Goal: Task Accomplishment & Management: Manage account settings

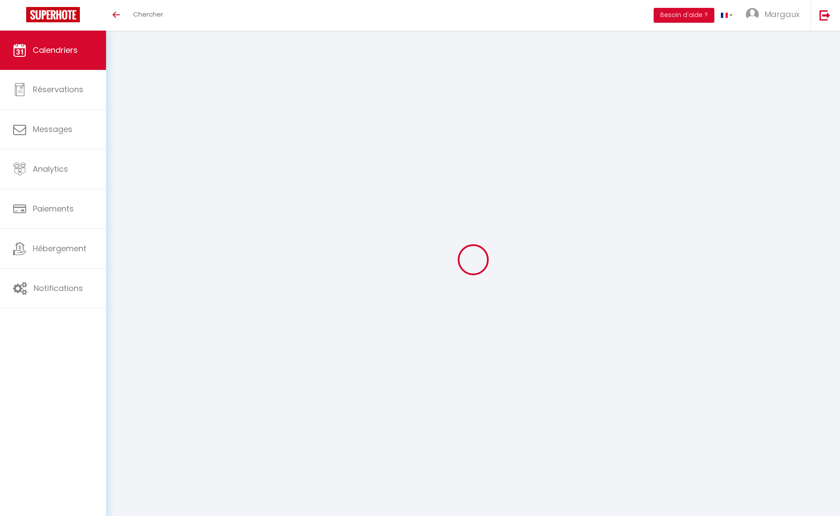
select select
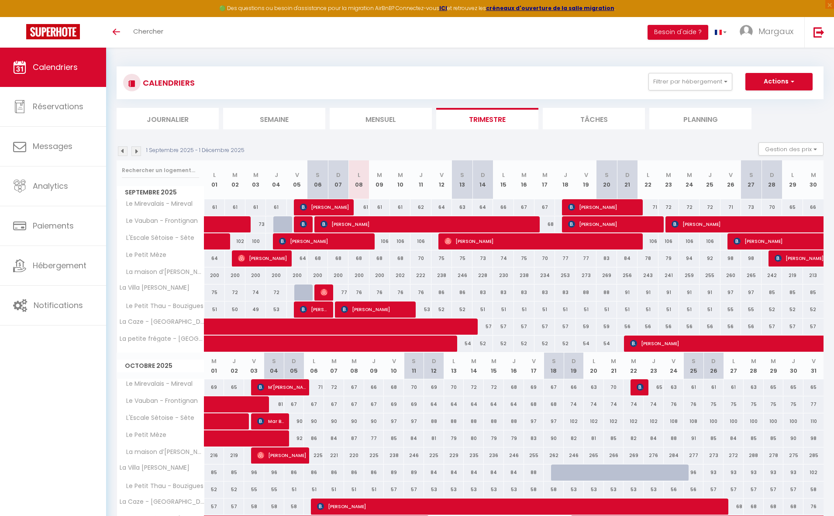
click at [730, 272] on div "260" at bounding box center [730, 275] width 21 height 16
type input "260"
select select "1"
type input "Ven 26 Septembre 2025"
type input "[DATE]"
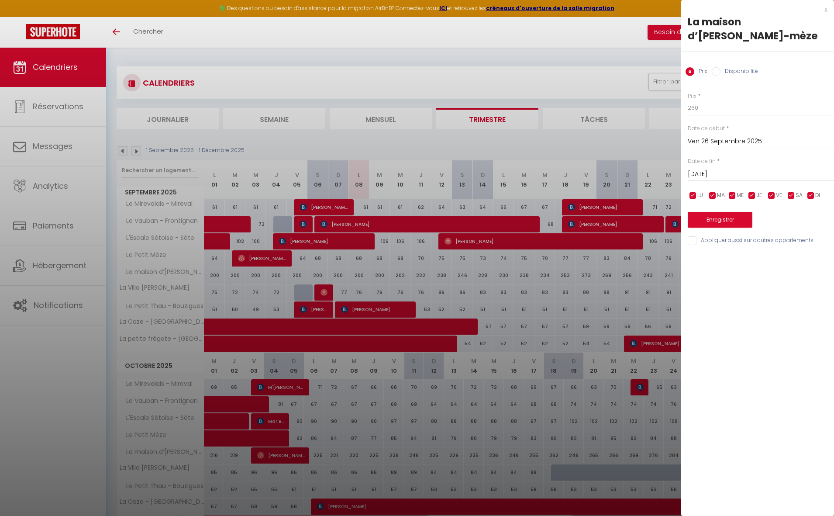
click at [717, 70] on input "Disponibilité" at bounding box center [716, 71] width 9 height 9
radio input "true"
radio input "false"
click at [723, 111] on select "Disponible Indisponible" at bounding box center [761, 108] width 146 height 17
select select "0"
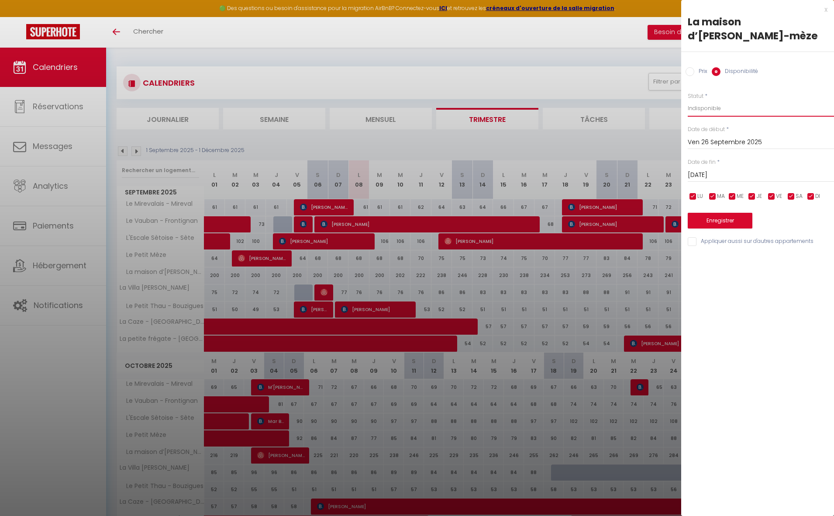
click at [688, 100] on select "Disponible Indisponible" at bounding box center [761, 108] width 146 height 17
click at [719, 175] on input "[DATE]" at bounding box center [761, 174] width 146 height 11
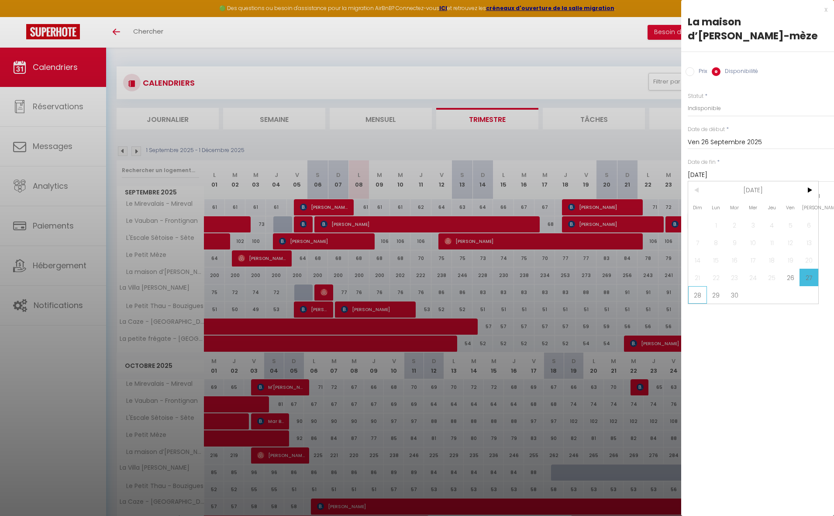
click at [691, 291] on span "28" at bounding box center [697, 294] width 19 height 17
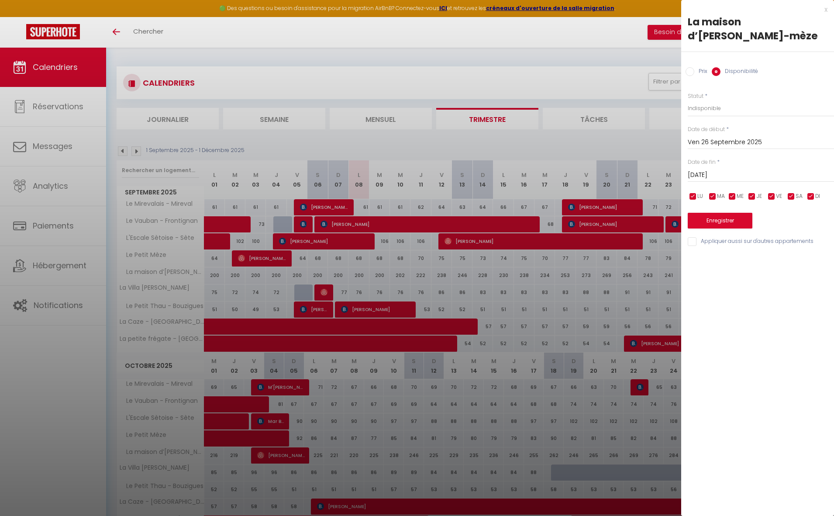
click at [724, 177] on input "[DATE]" at bounding box center [761, 174] width 146 height 11
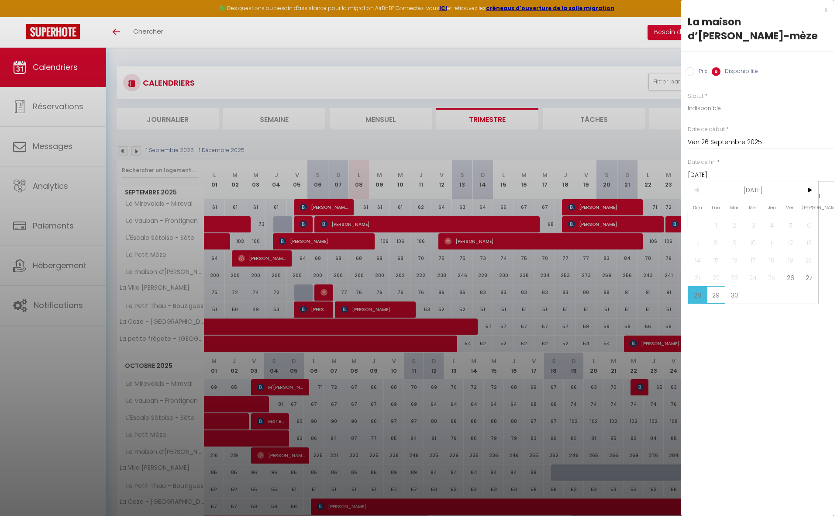
click at [716, 296] on span "29" at bounding box center [716, 294] width 19 height 17
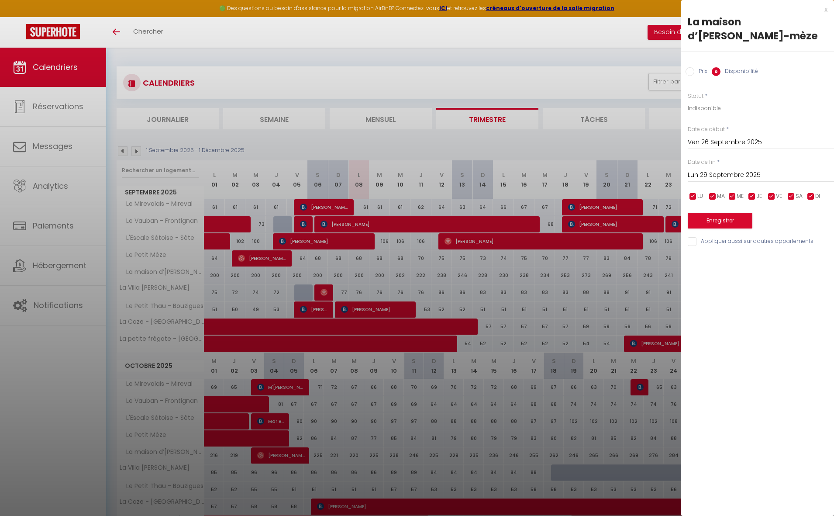
click at [740, 179] on input "Lun 29 Septembre 2025" at bounding box center [761, 174] width 146 height 11
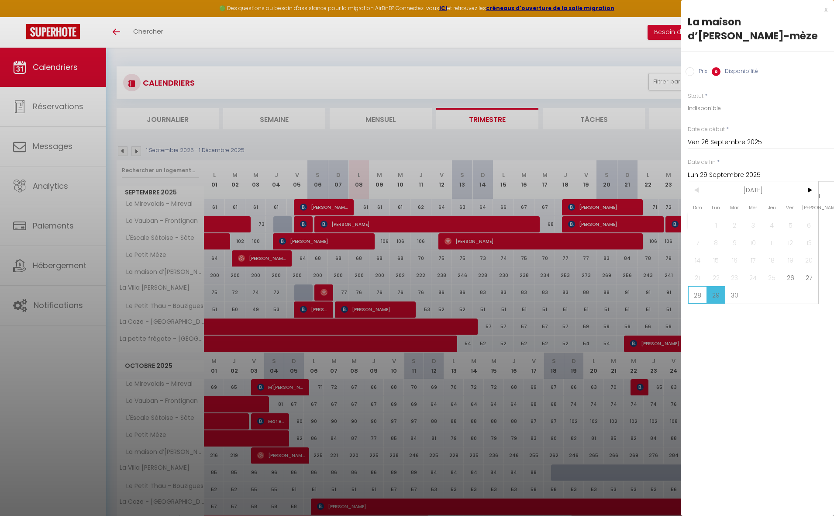
click at [697, 296] on span "28" at bounding box center [697, 294] width 19 height 17
type input "[DATE]"
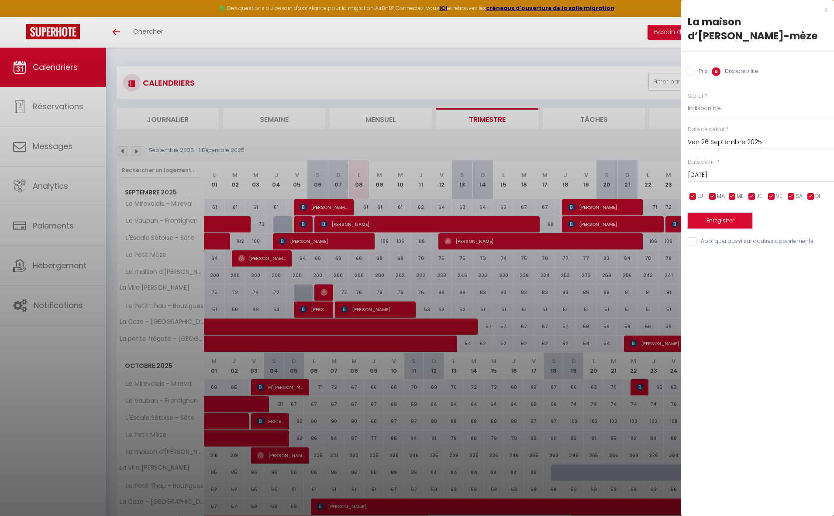
click at [716, 227] on button "Enregistrer" at bounding box center [720, 221] width 65 height 16
